Goal: Find contact information: Find contact information

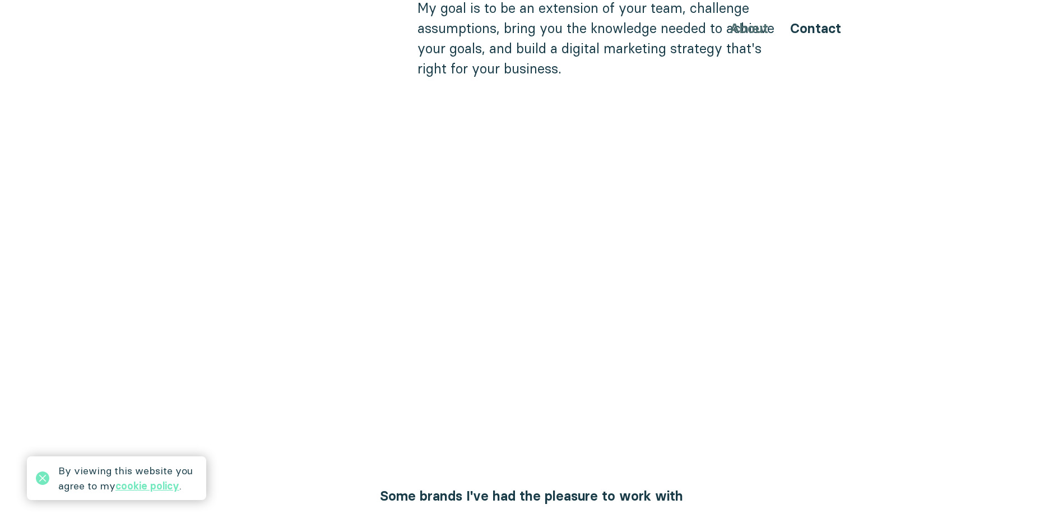
scroll to position [897, 0]
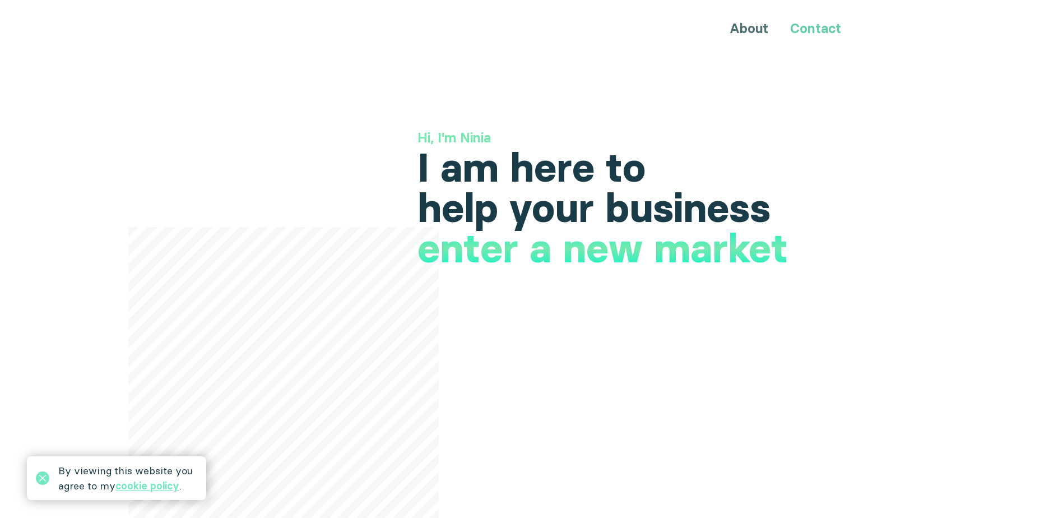
click at [804, 32] on link "Contact" at bounding box center [815, 28] width 51 height 16
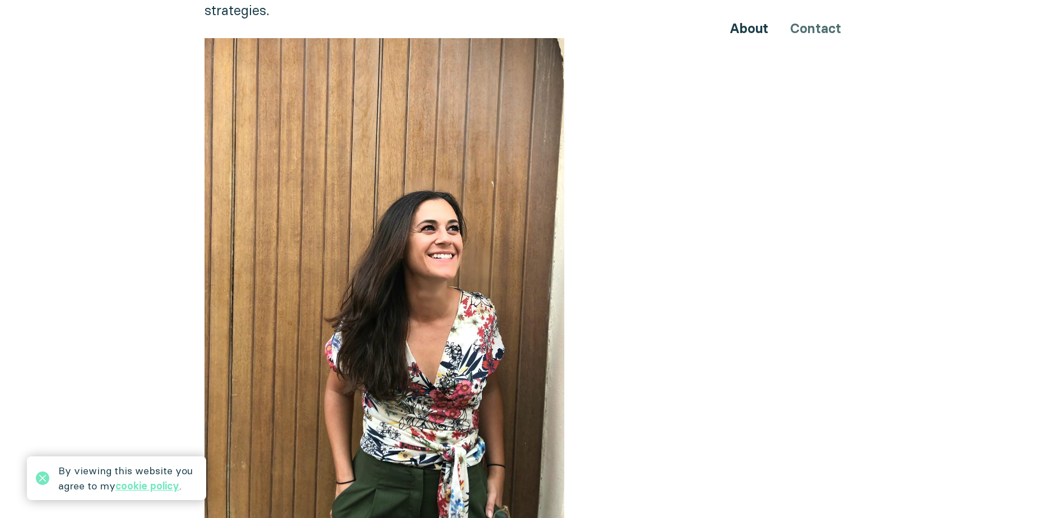
scroll to position [336, 0]
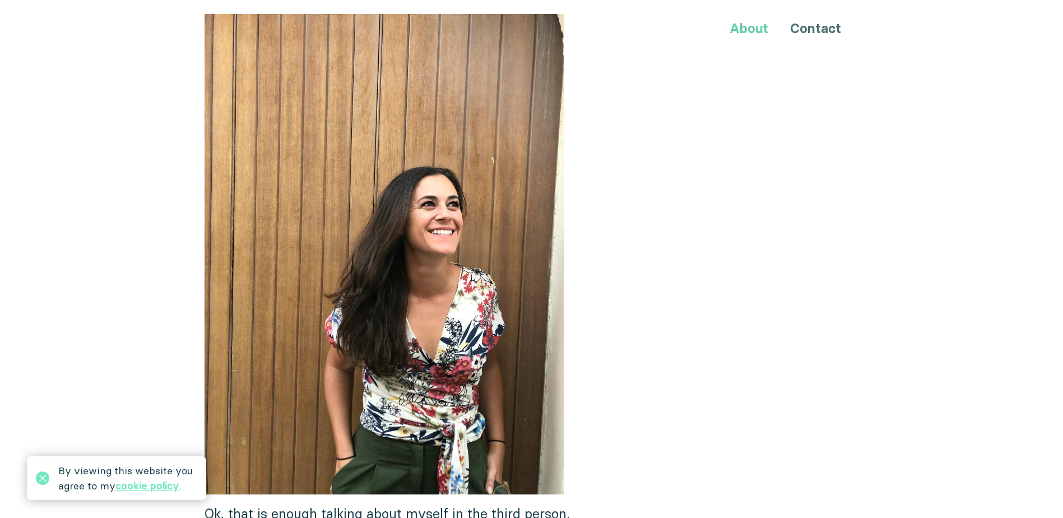
click at [735, 34] on link "About" at bounding box center [749, 28] width 39 height 16
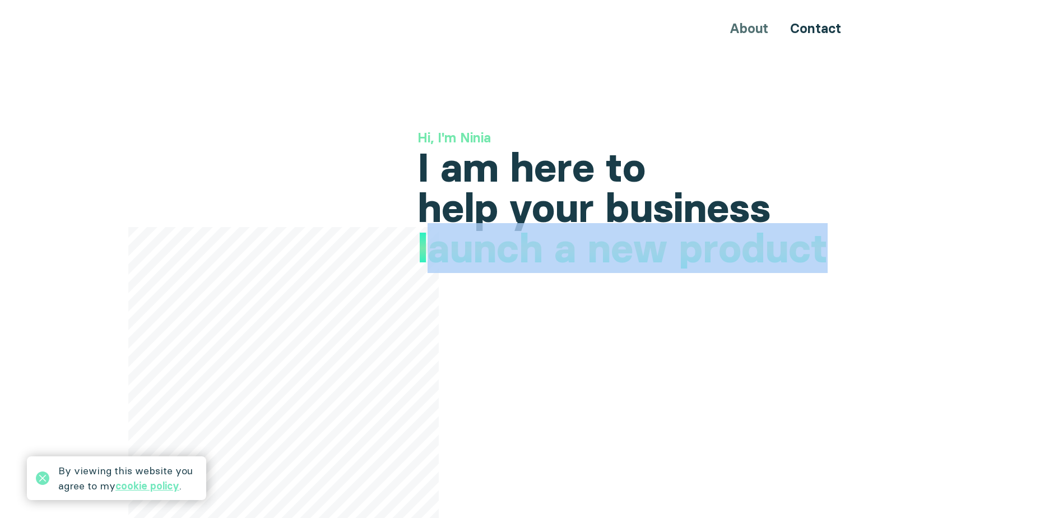
drag, startPoint x: 427, startPoint y: 254, endPoint x: 823, endPoint y: 254, distance: 396.8
click at [823, 254] on h1 "launch a new product" at bounding box center [623, 248] width 410 height 40
click at [537, 261] on h1 "launch a new product" at bounding box center [623, 248] width 410 height 40
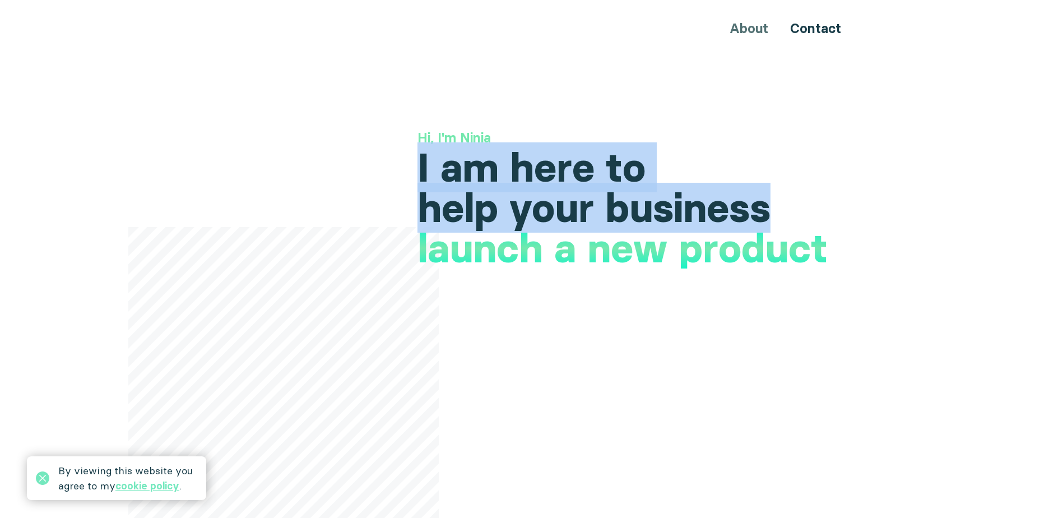
drag, startPoint x: 420, startPoint y: 166, endPoint x: 775, endPoint y: 217, distance: 358.0
click at [775, 217] on h1 "I am here to help your business" at bounding box center [639, 187] width 442 height 81
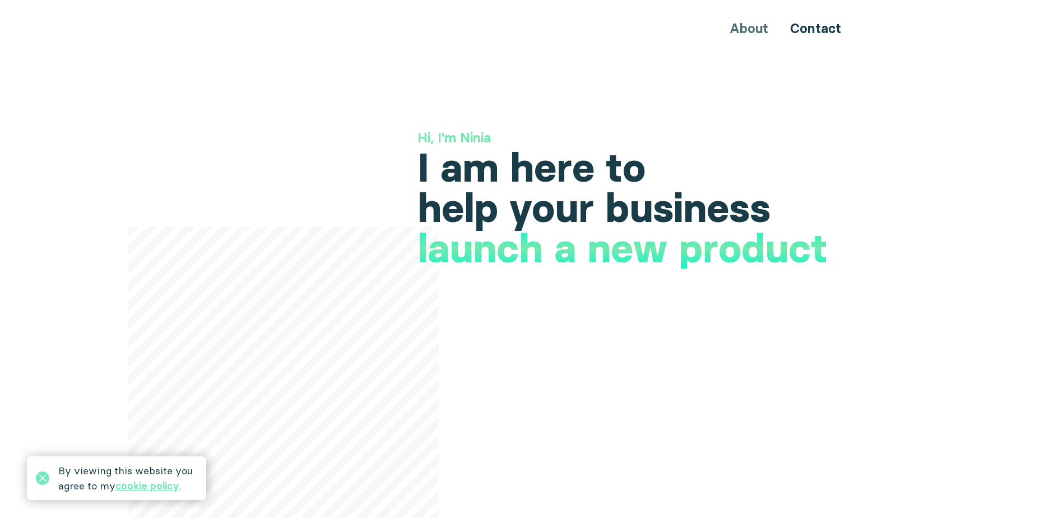
drag, startPoint x: 775, startPoint y: 217, endPoint x: 809, endPoint y: 264, distance: 57.7
click at [809, 264] on h1 "launch a new product" at bounding box center [623, 248] width 410 height 40
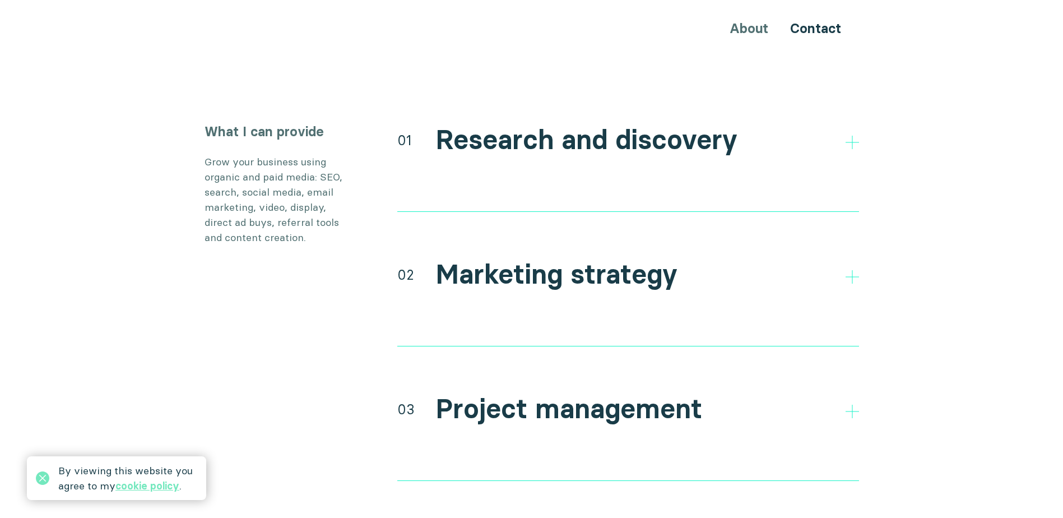
scroll to position [2074, 0]
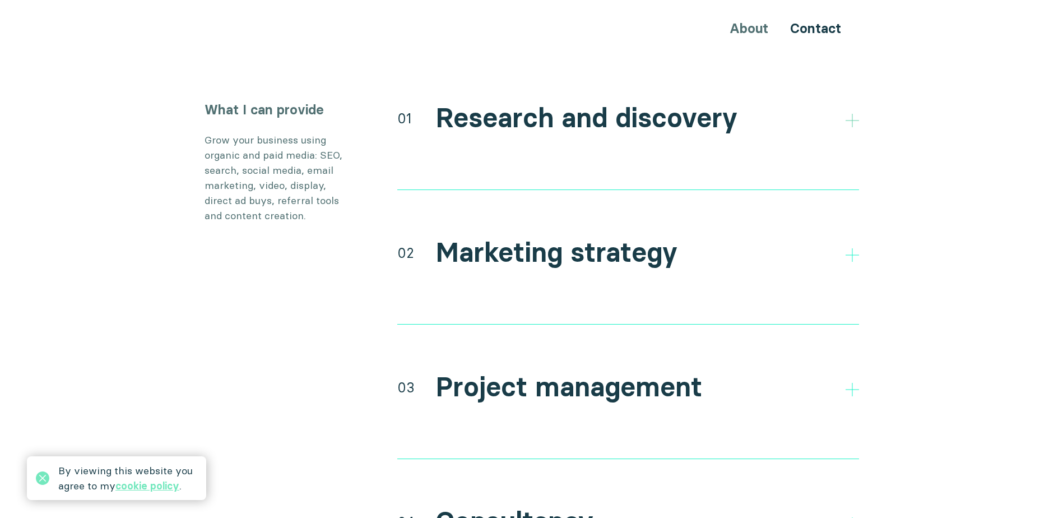
click at [854, 114] on polygon at bounding box center [852, 120] width 13 height 13
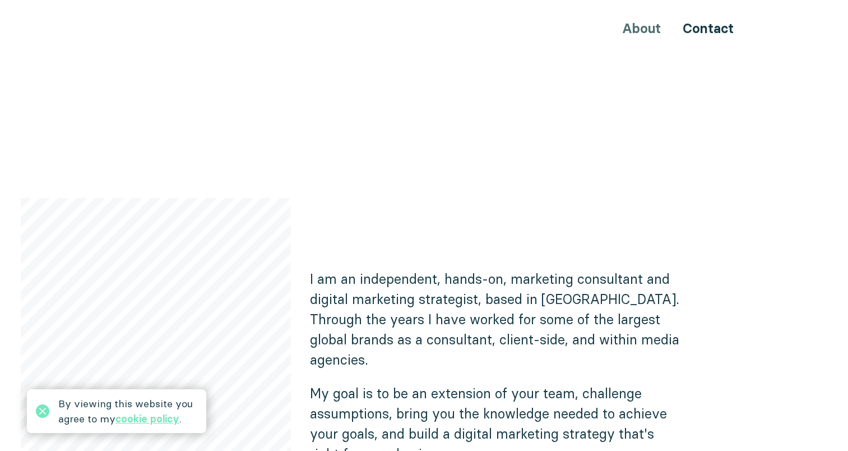
scroll to position [504, 0]
